Goal: Task Accomplishment & Management: Manage account settings

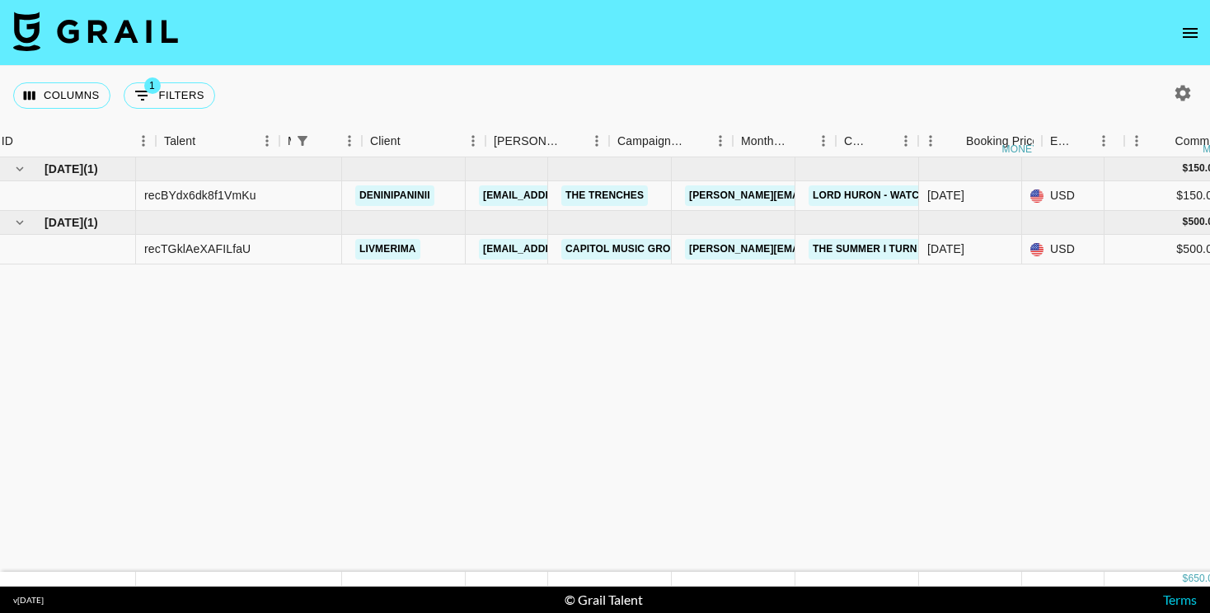
scroll to position [0, 186]
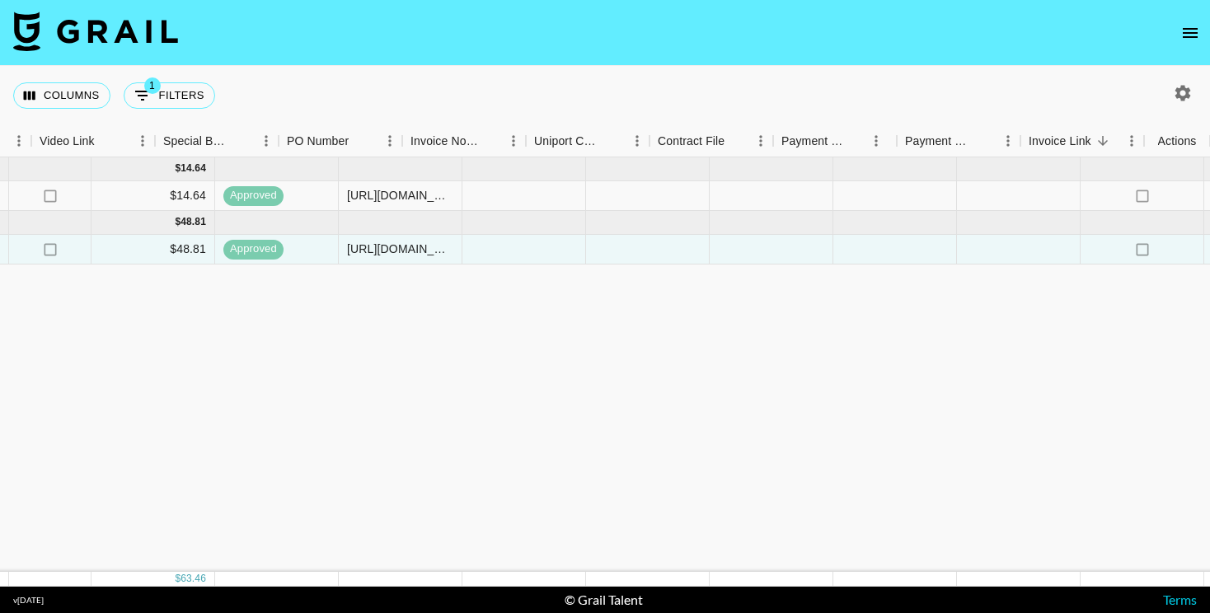
scroll to position [0, 1526]
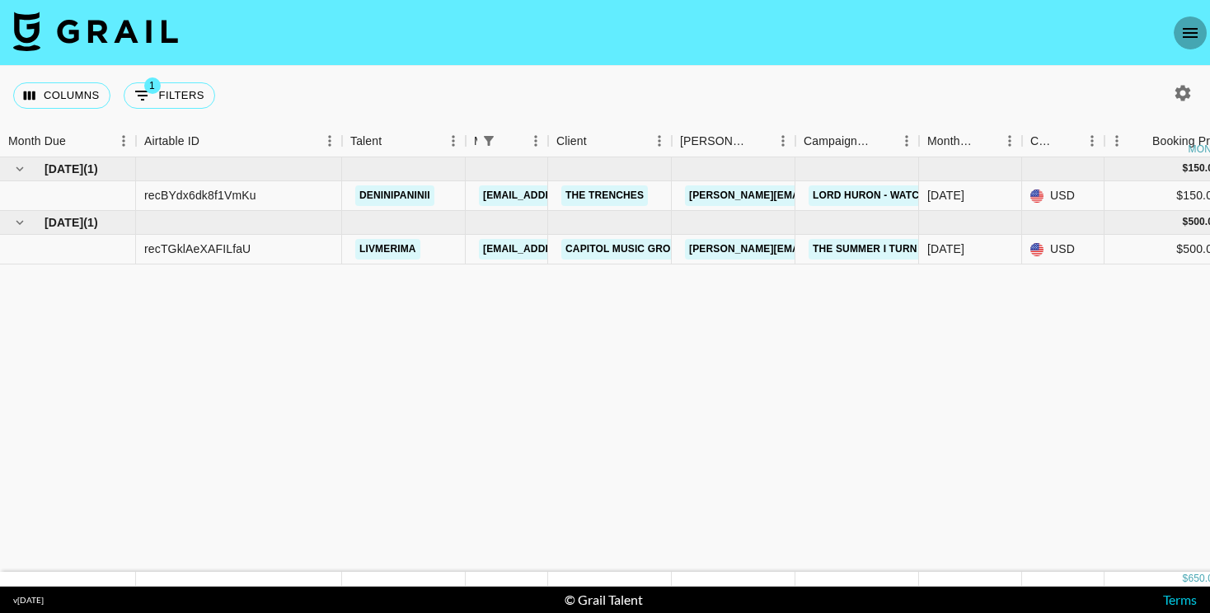
click at [1184, 40] on icon "open drawer" at bounding box center [1190, 33] width 20 height 20
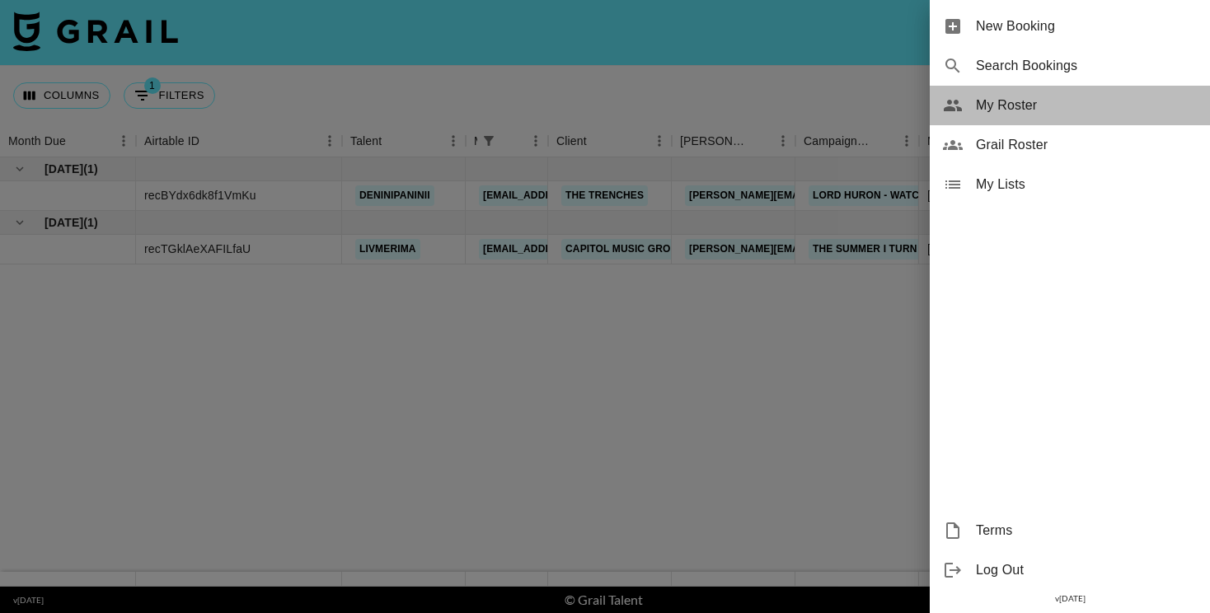
click at [995, 106] on span "My Roster" at bounding box center [1086, 106] width 221 height 20
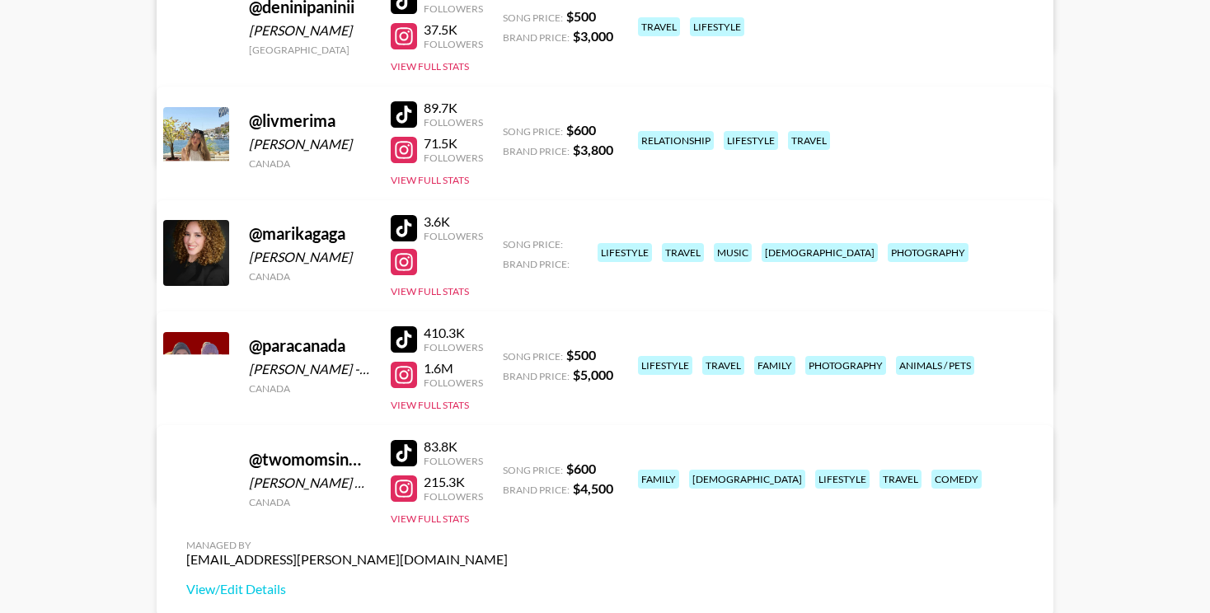
scroll to position [378, 0]
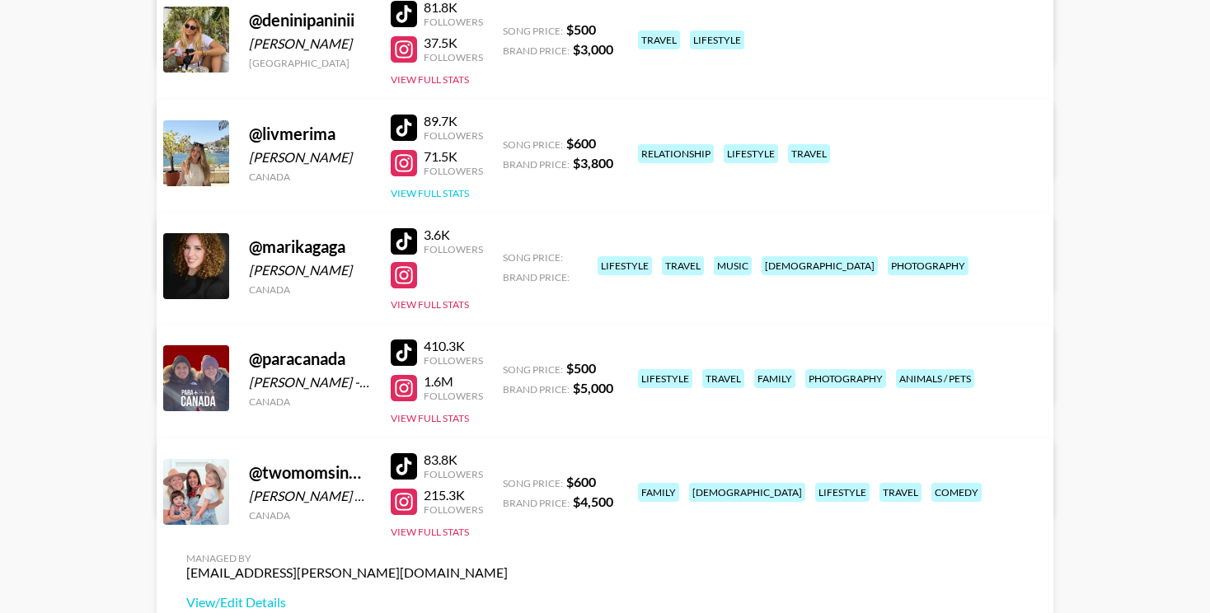
click at [427, 193] on button "View Full Stats" at bounding box center [430, 193] width 78 height 12
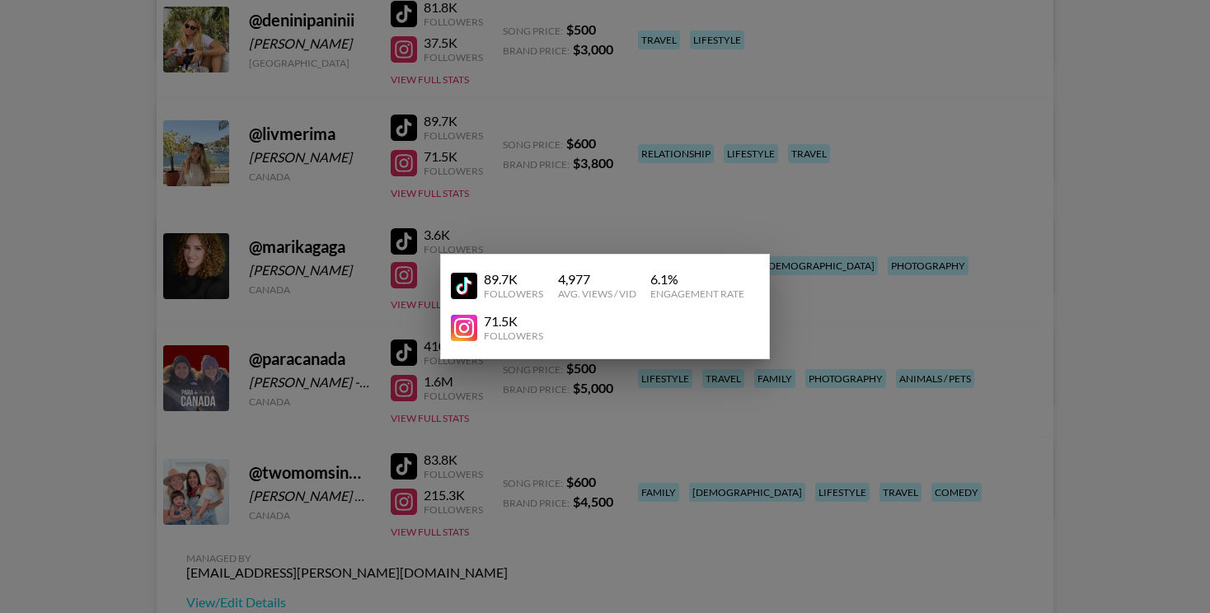
click at [141, 248] on div at bounding box center [605, 306] width 1210 height 613
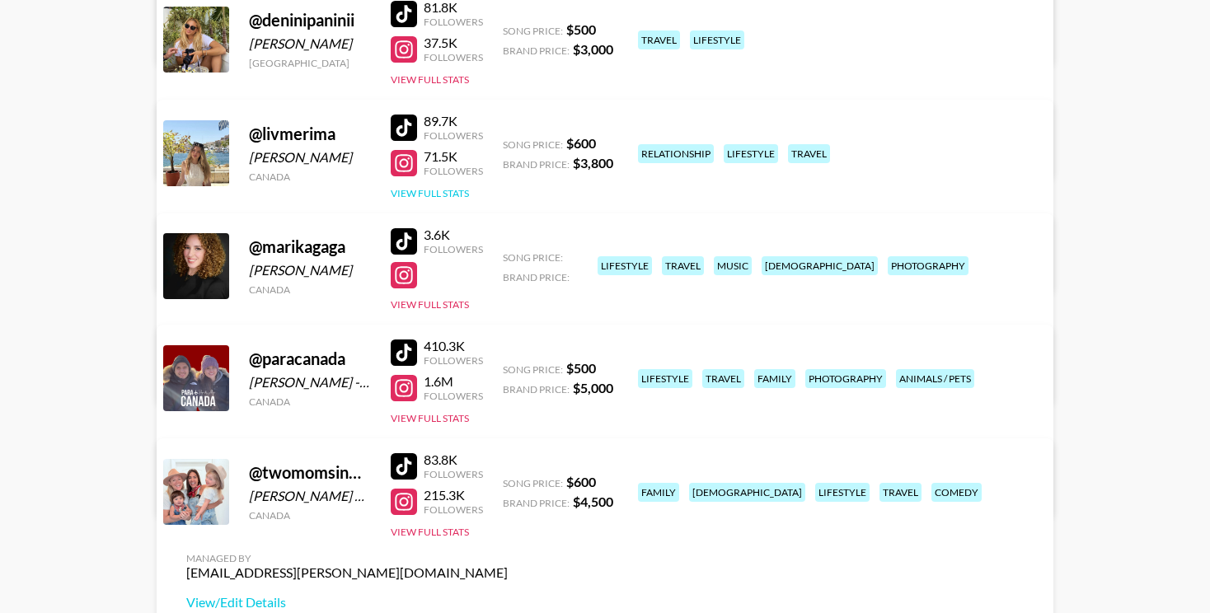
click at [442, 193] on button "View Full Stats" at bounding box center [430, 193] width 78 height 12
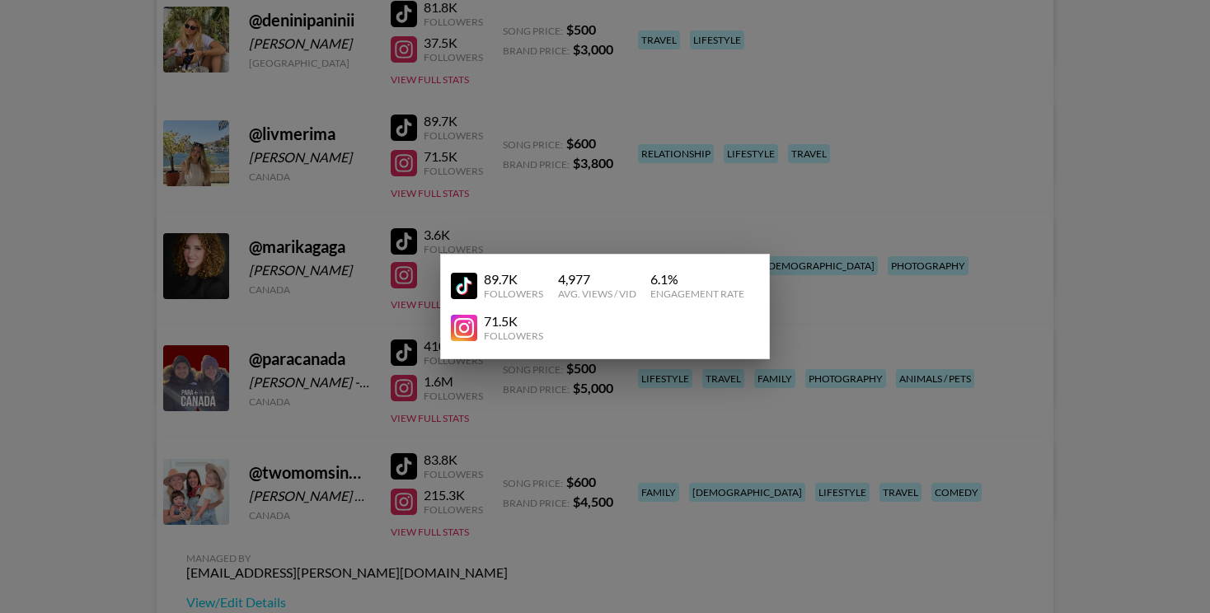
click at [330, 160] on div at bounding box center [605, 306] width 1210 height 613
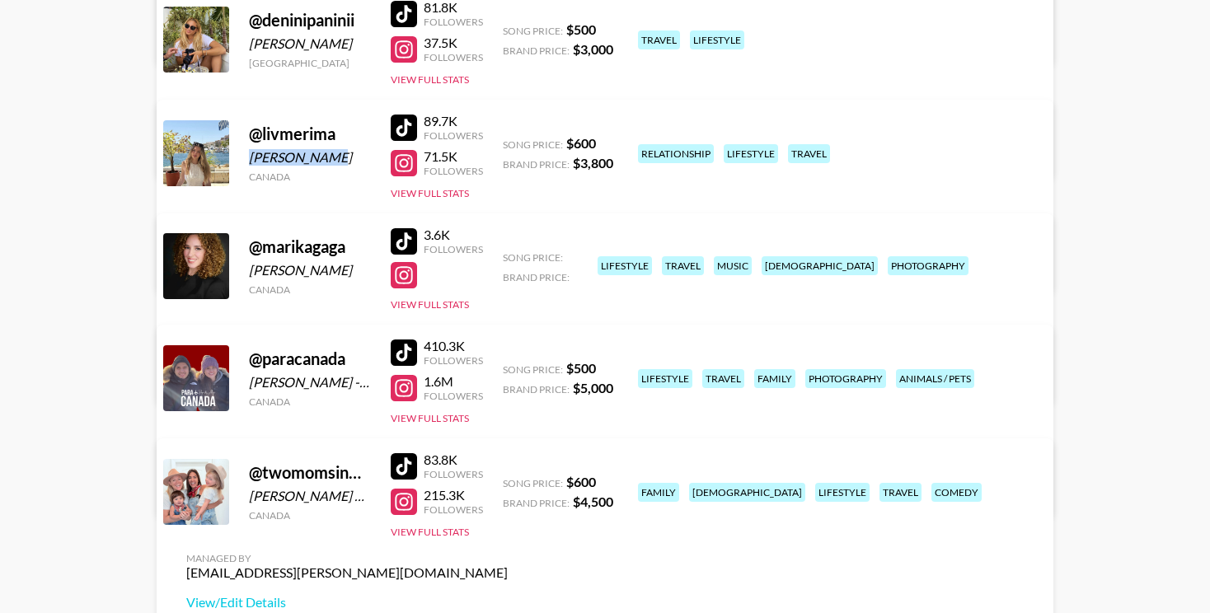
drag, startPoint x: 330, startPoint y: 160, endPoint x: 249, endPoint y: 152, distance: 81.1
click at [249, 152] on div "Olivia Cehic" at bounding box center [310, 157] width 122 height 16
copy div "Olivia Cehic"
click at [399, 161] on div at bounding box center [404, 163] width 26 height 26
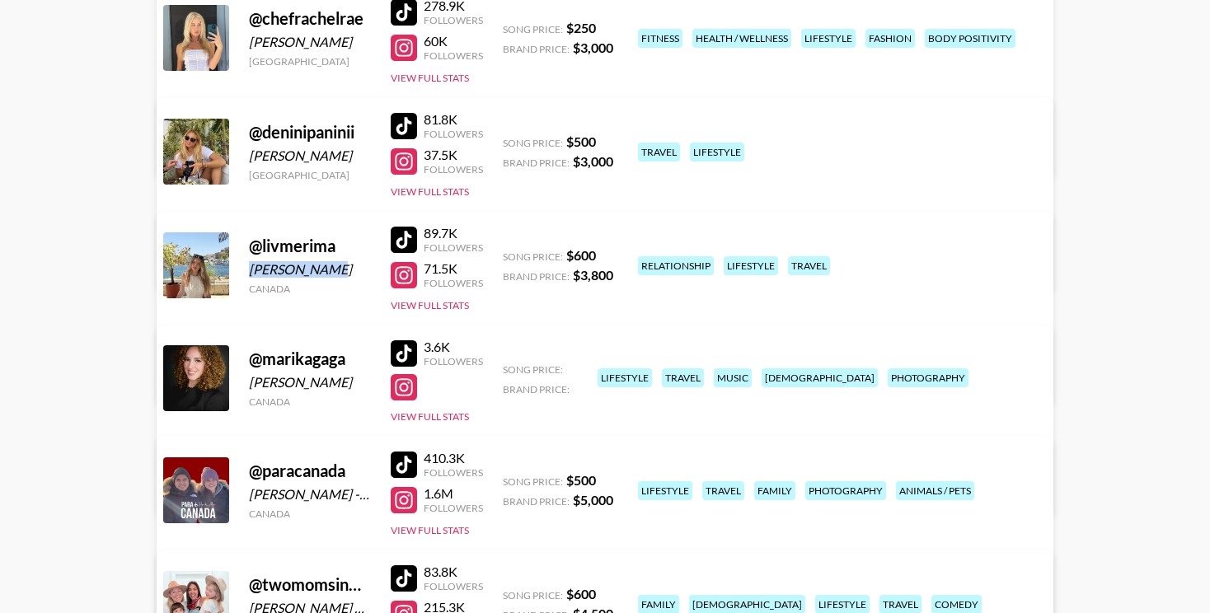
scroll to position [185, 0]
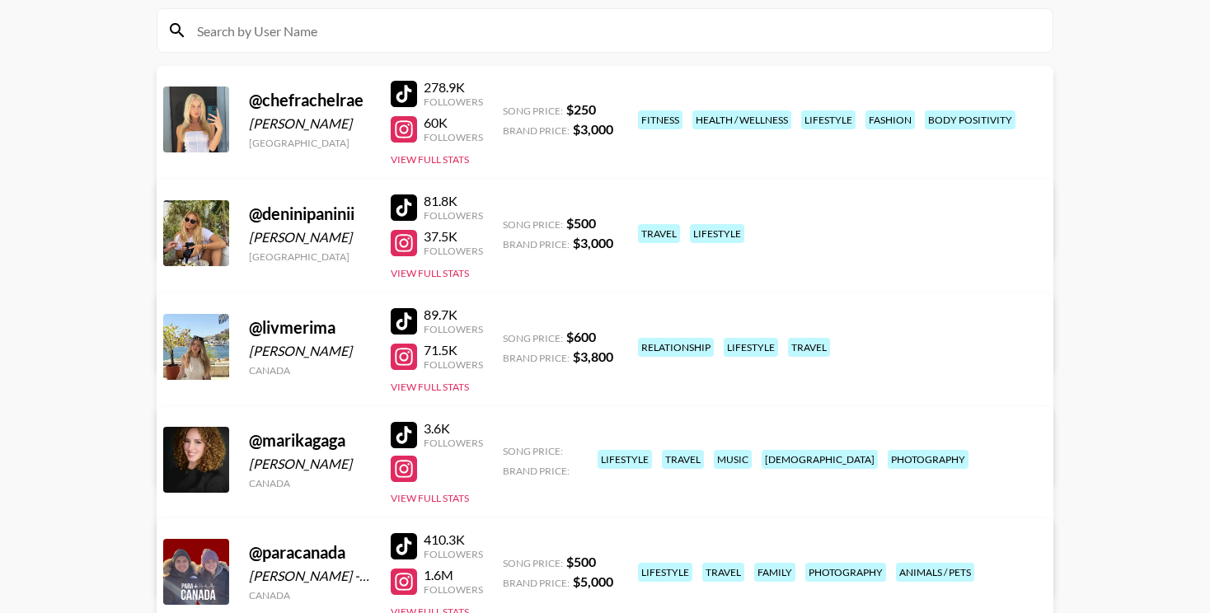
click at [101, 262] on main "Madai Cuellar 's Roster: Show Hidden/Deleted Creators @ chefrachelrae Rachel Pe…" at bounding box center [605, 421] width 1210 height 1080
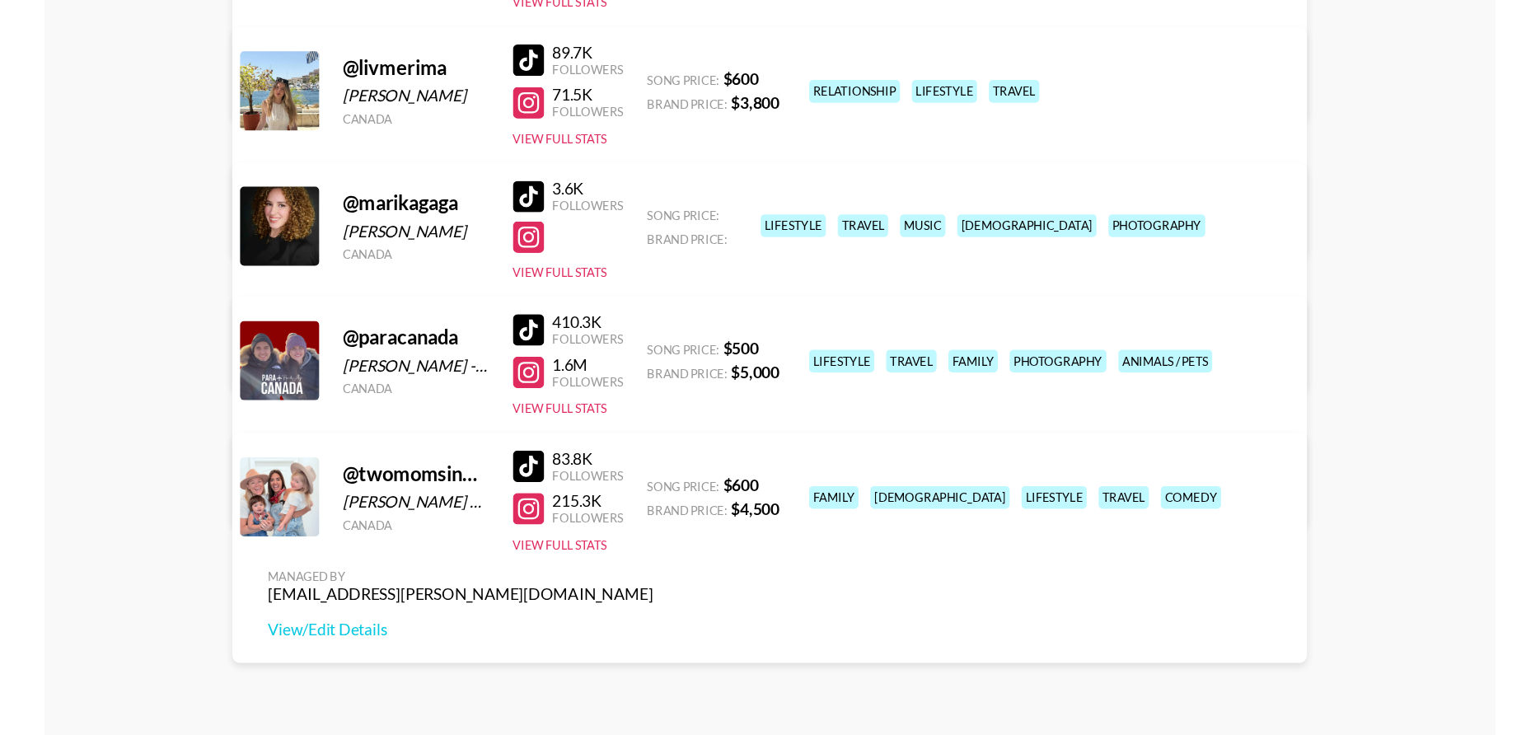
scroll to position [456, 0]
